Goal: Navigation & Orientation: Find specific page/section

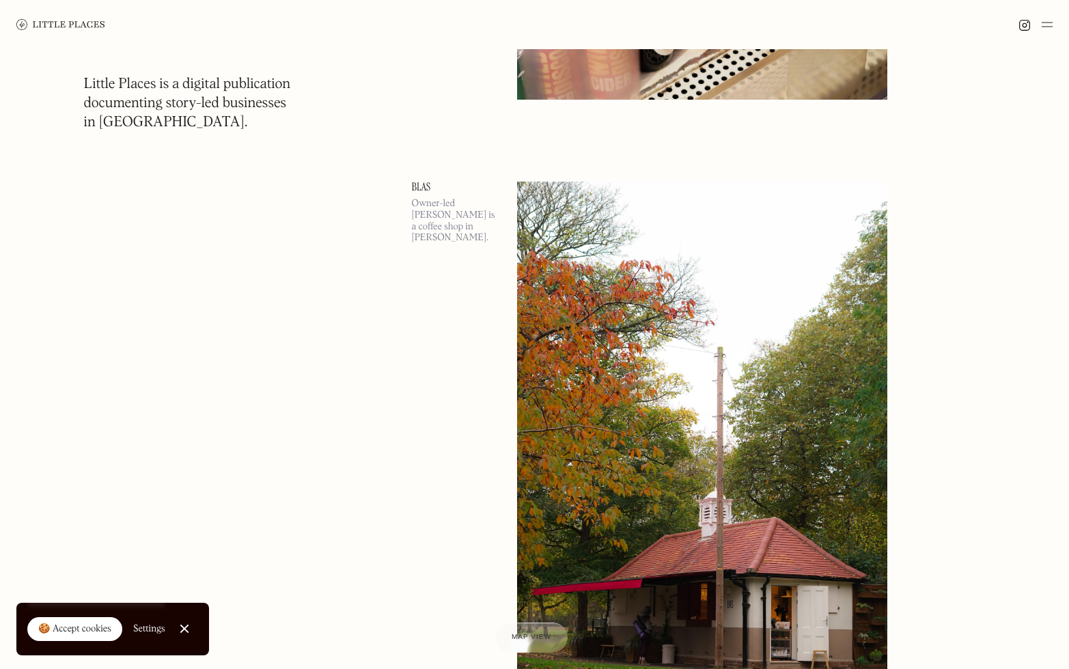
scroll to position [27119, 0]
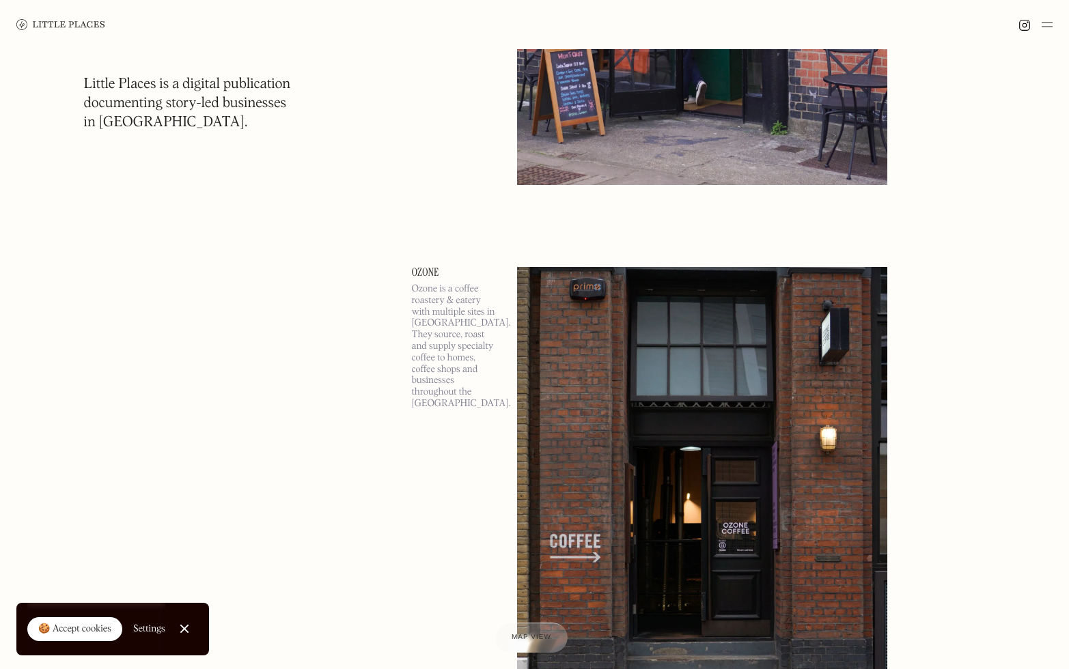
scroll to position [46292, 0]
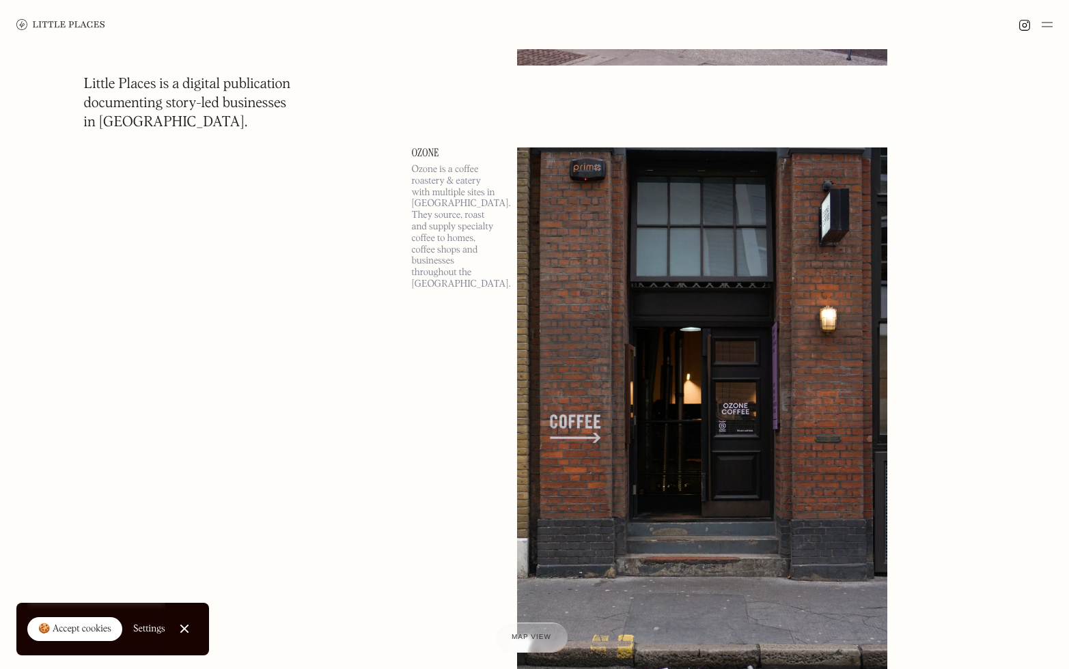
click at [1050, 23] on img at bounding box center [1047, 24] width 11 height 16
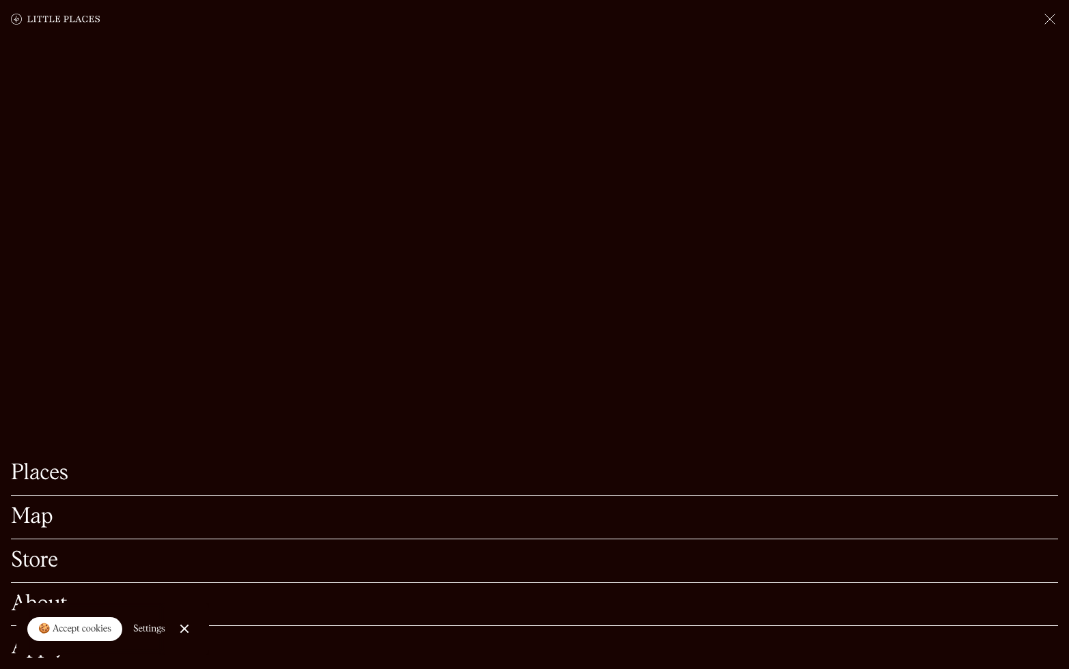
click at [180, 628] on div at bounding box center [184, 629] width 9 height 9
click at [34, 595] on link "About" at bounding box center [534, 604] width 1047 height 21
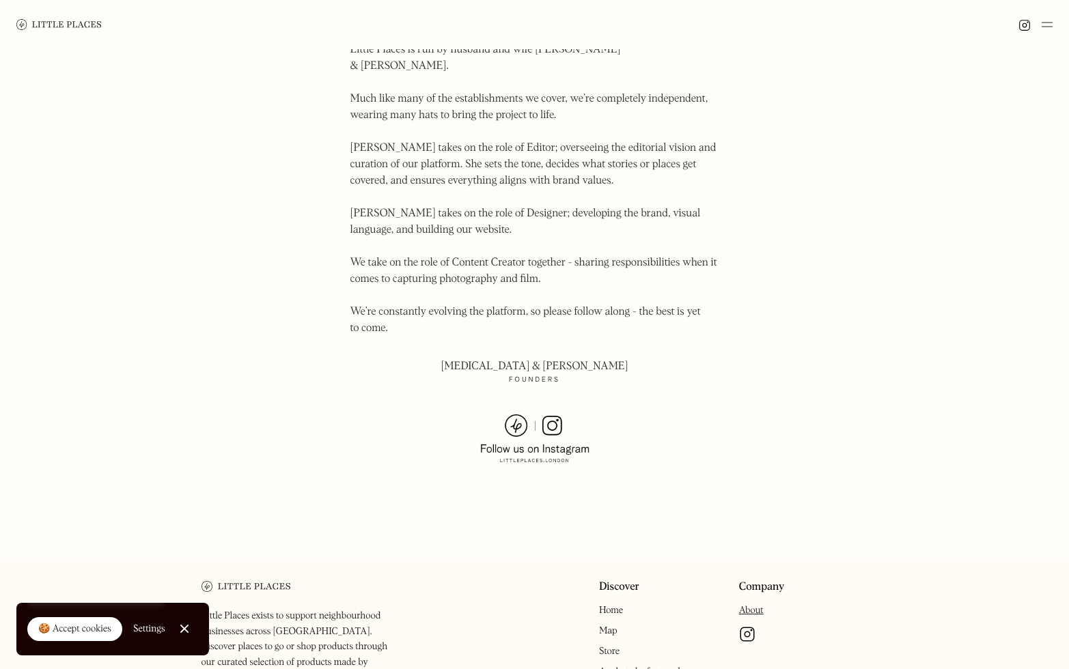
scroll to position [844, 0]
